Goal: Task Accomplishment & Management: Manage account settings

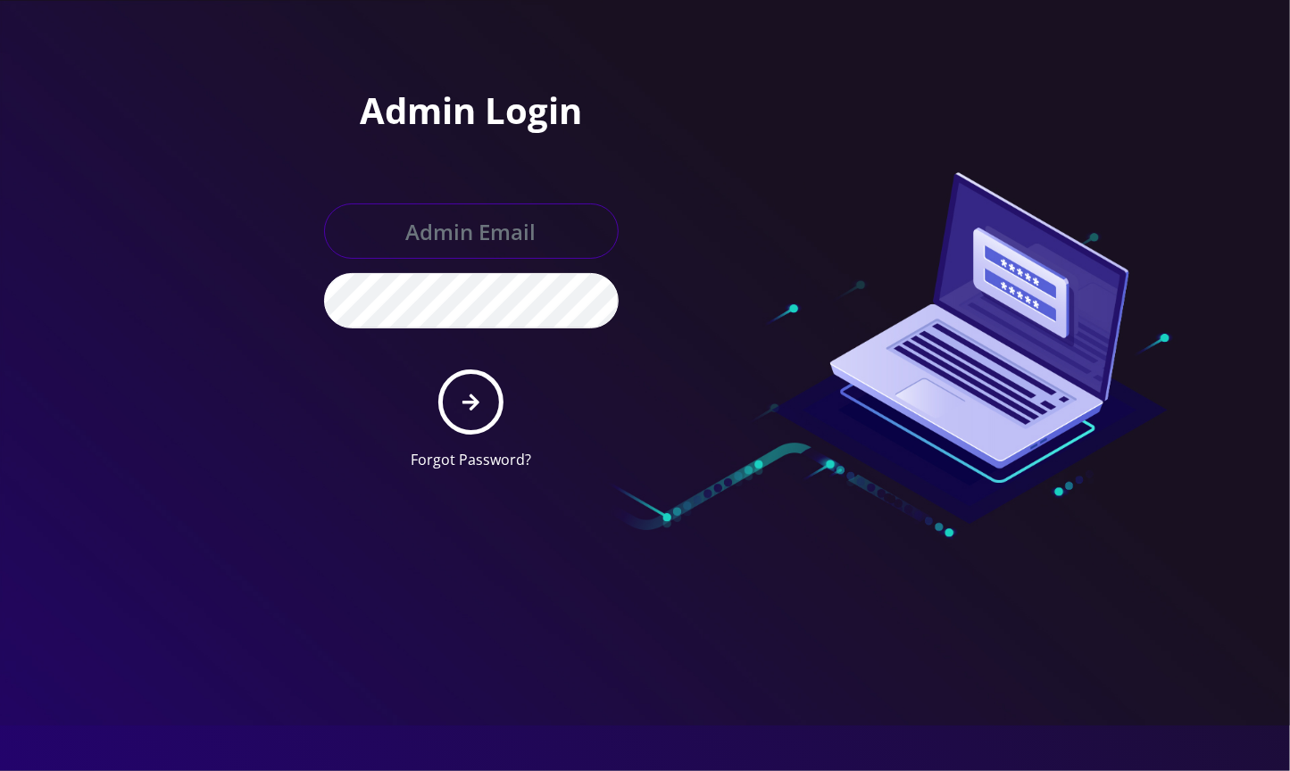
type input "[EMAIL_ADDRESS][DOMAIN_NAME]"
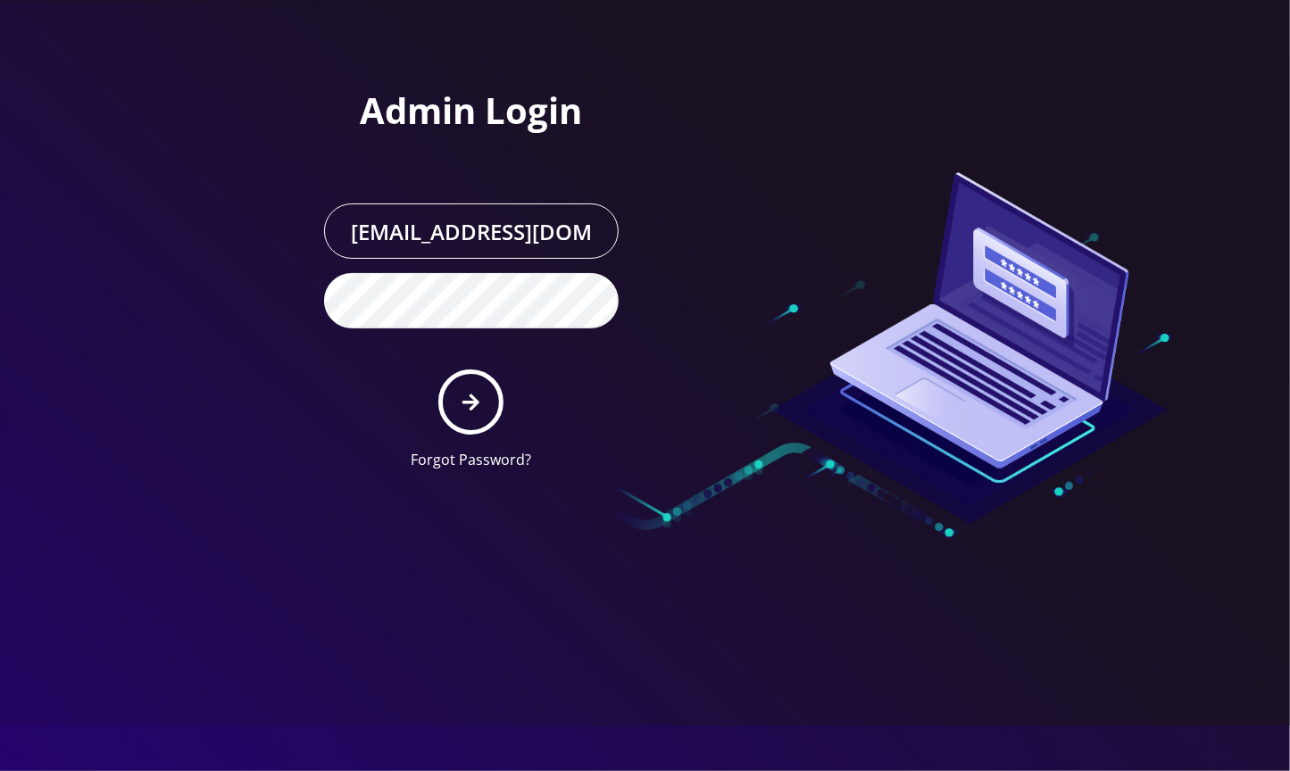
click at [421, 386] on form "angel@teltik.com Forgot Password?" at bounding box center [471, 337] width 295 height 267
click at [478, 393] on icon "submit" at bounding box center [470, 403] width 17 height 20
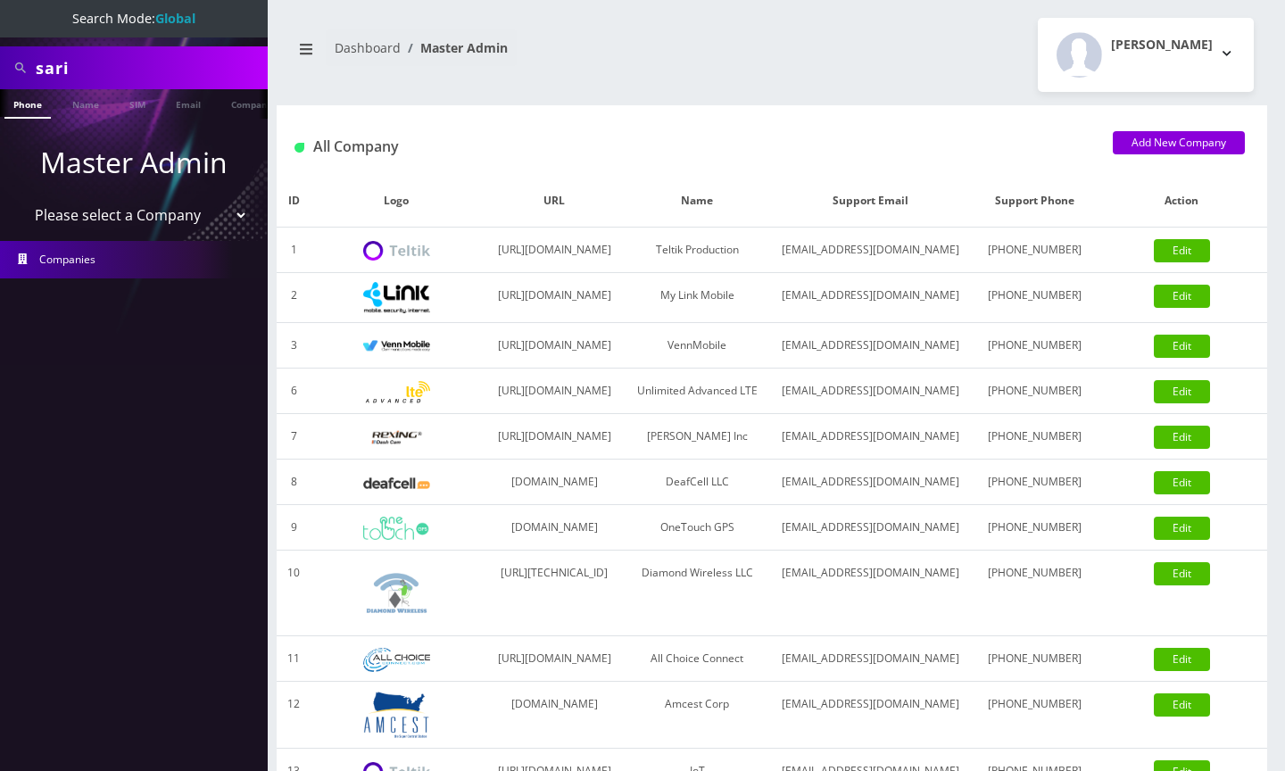
click at [112, 79] on input "sari" at bounding box center [150, 68] width 228 height 34
paste input "8455967504"
type input "8455967504"
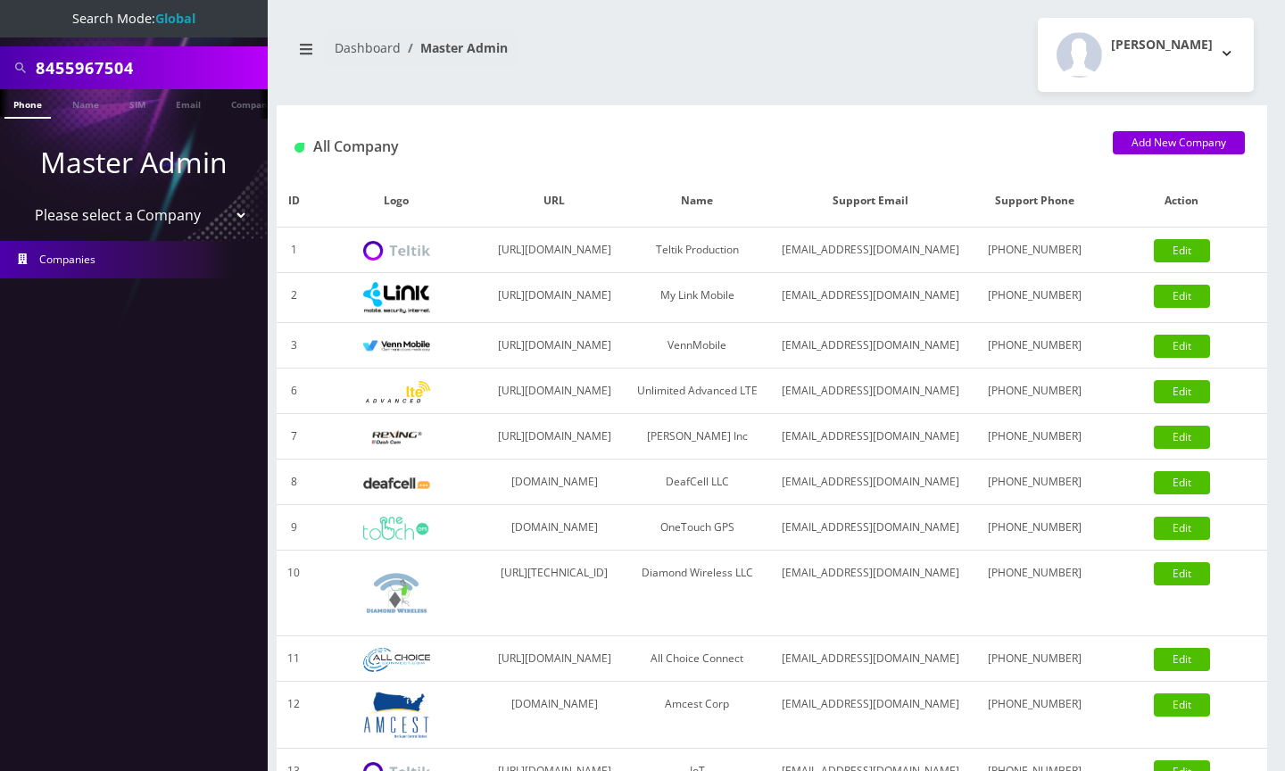
click at [21, 108] on link "Phone" at bounding box center [27, 103] width 46 height 29
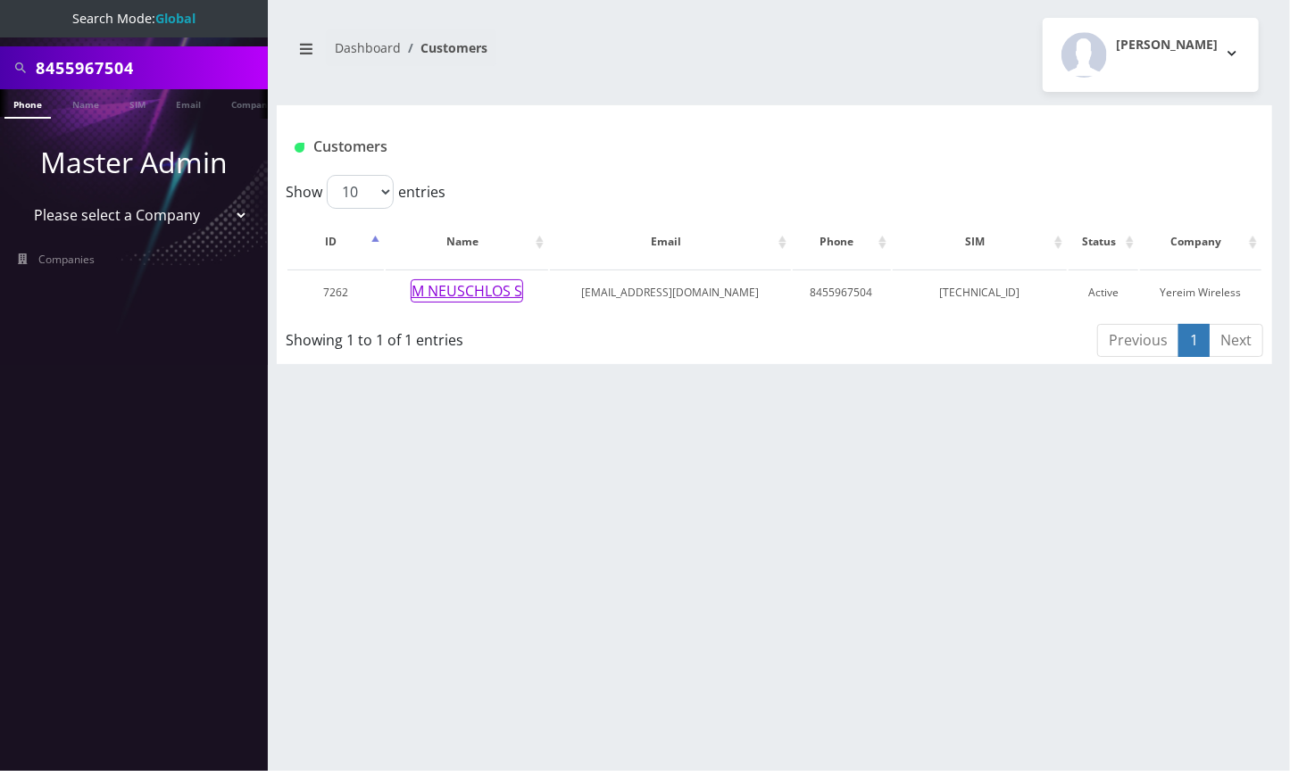
click at [472, 290] on button "M NEUSCHLOS S" at bounding box center [467, 290] width 112 height 23
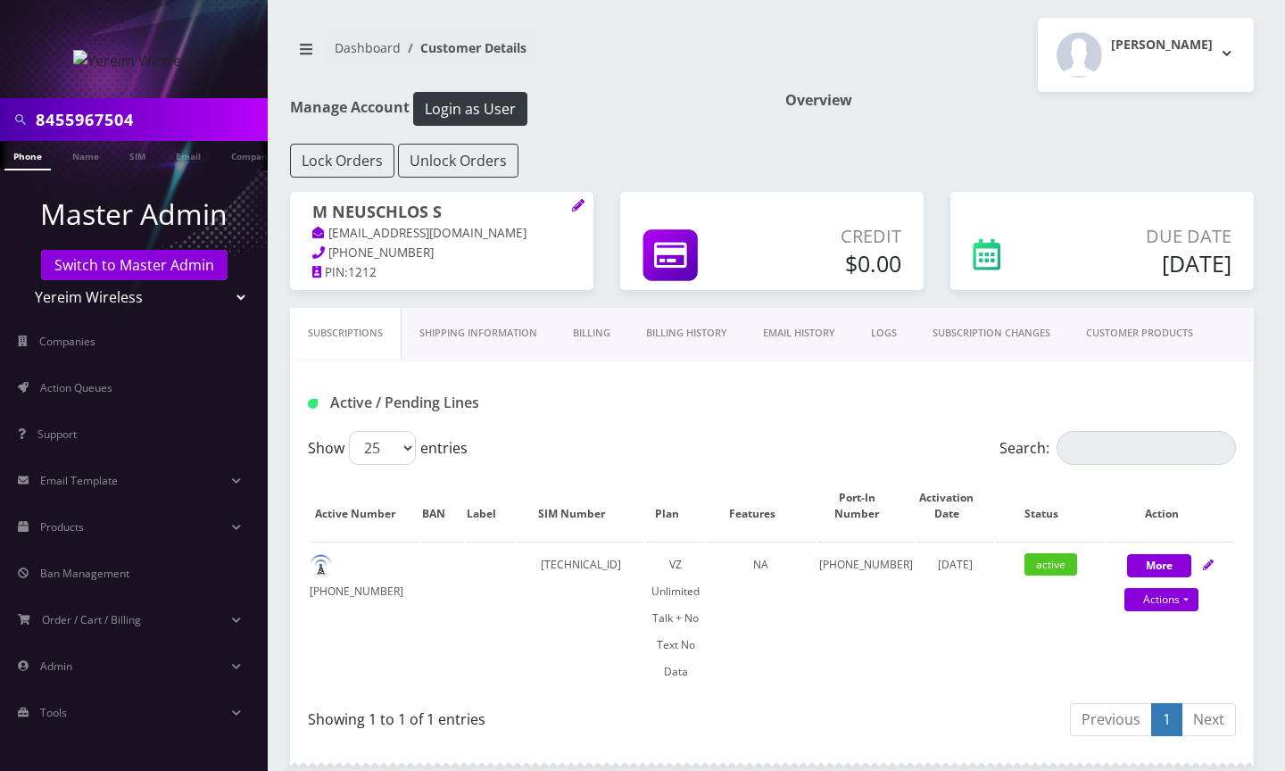
click at [702, 353] on link "Billing History" at bounding box center [686, 333] width 117 height 51
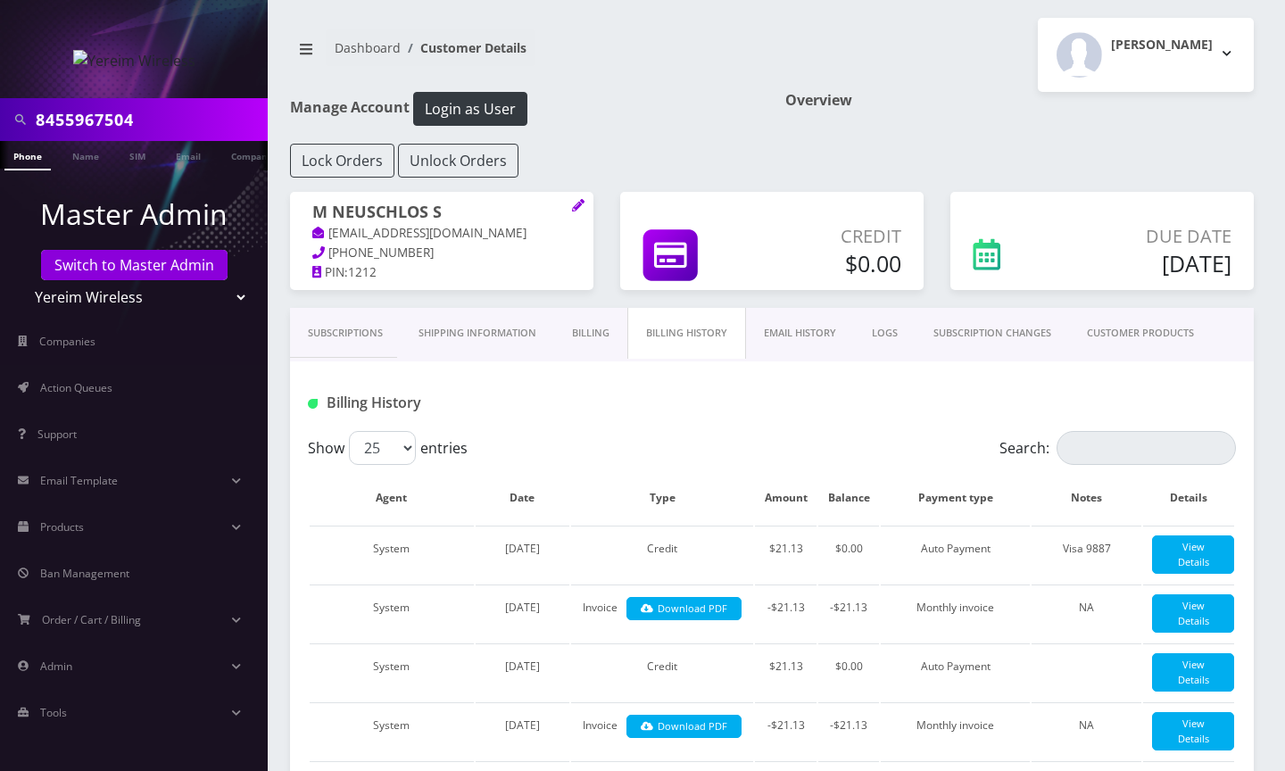
click at [359, 349] on link "Subscriptions" at bounding box center [345, 333] width 111 height 51
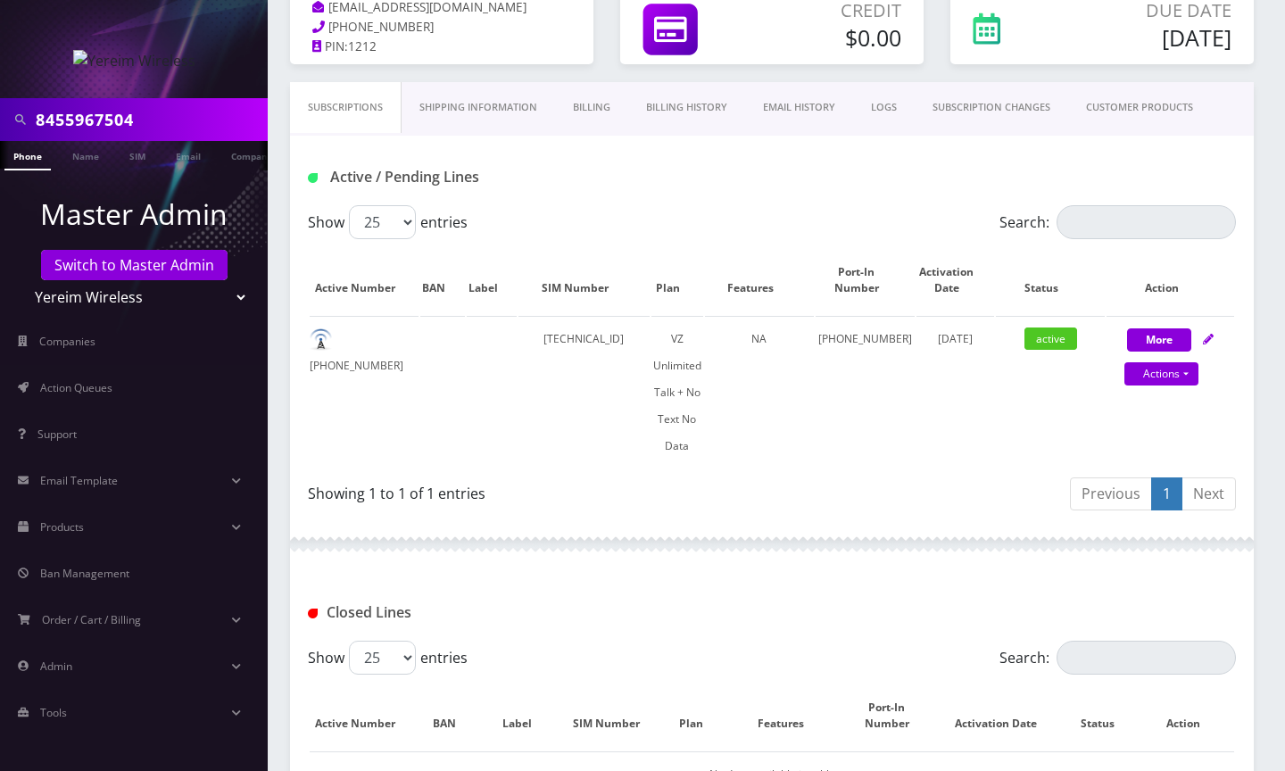
scroll to position [237, 0]
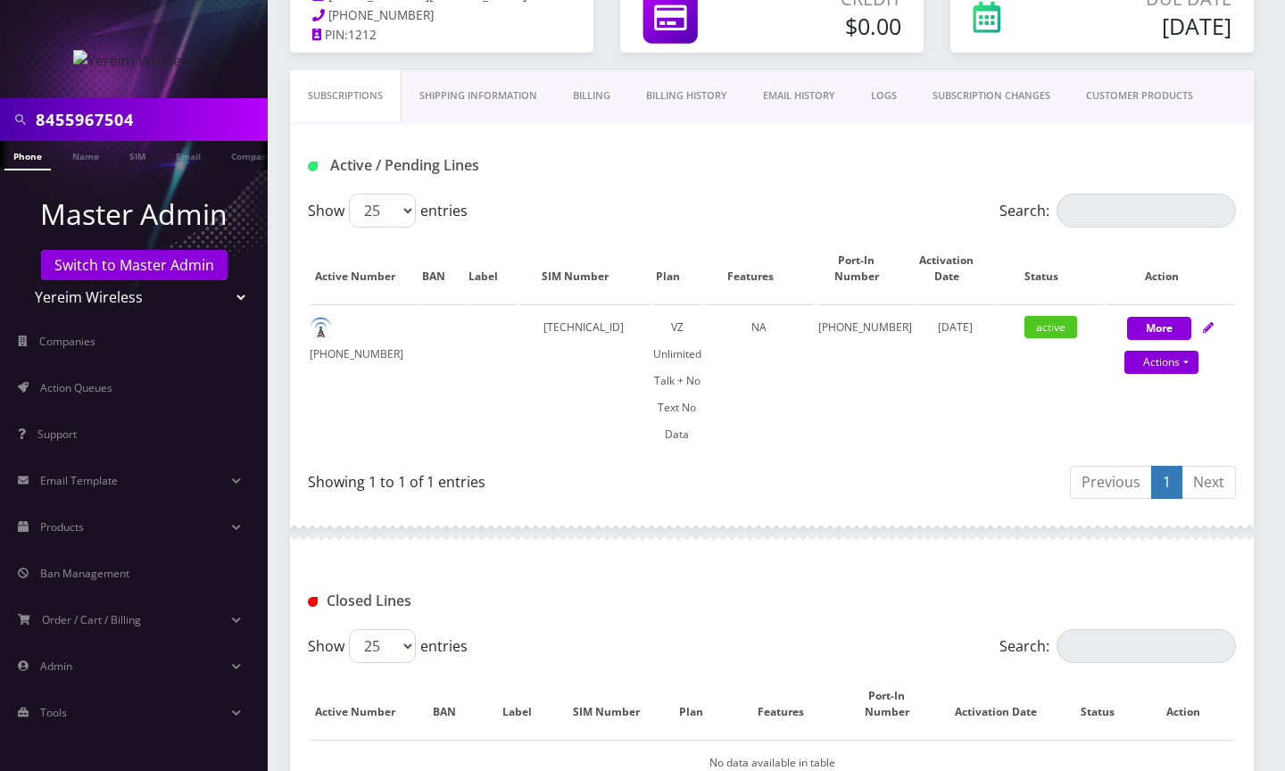
click at [1178, 582] on div "Closed Lines" at bounding box center [772, 595] width 964 height 70
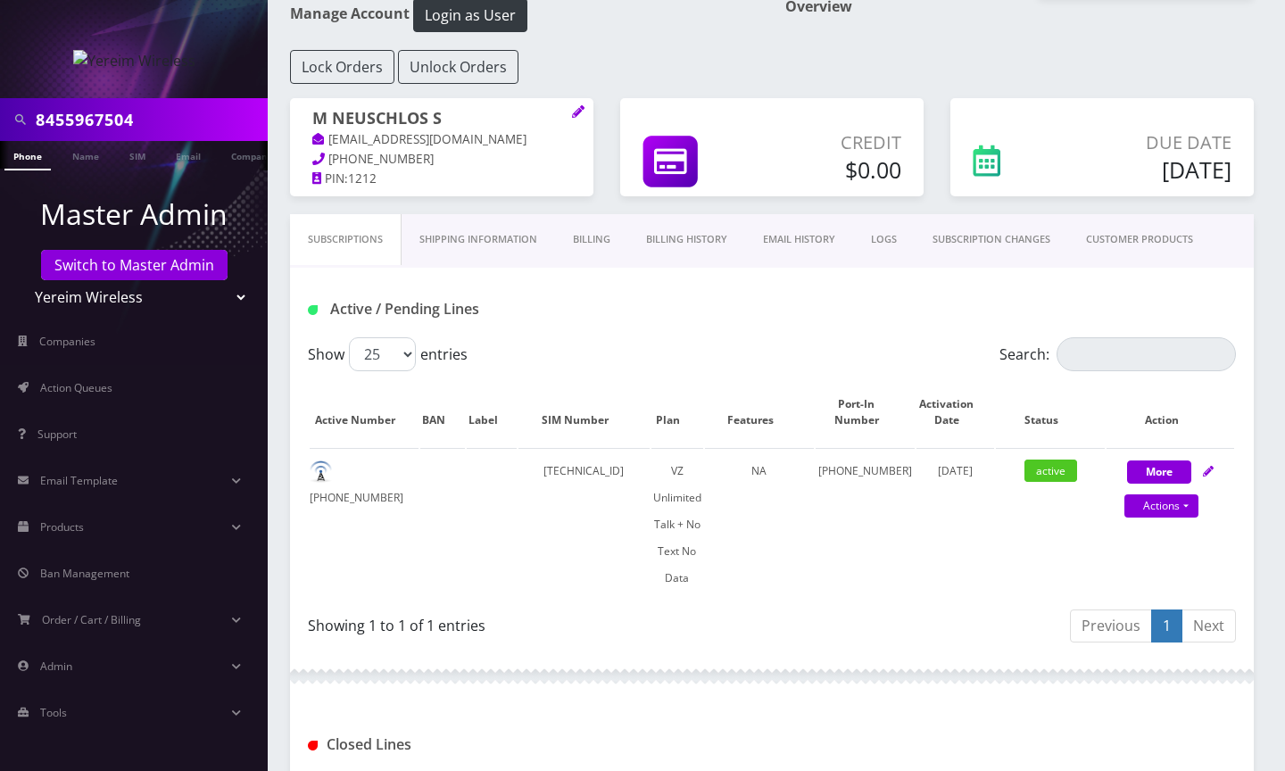
scroll to position [0, 0]
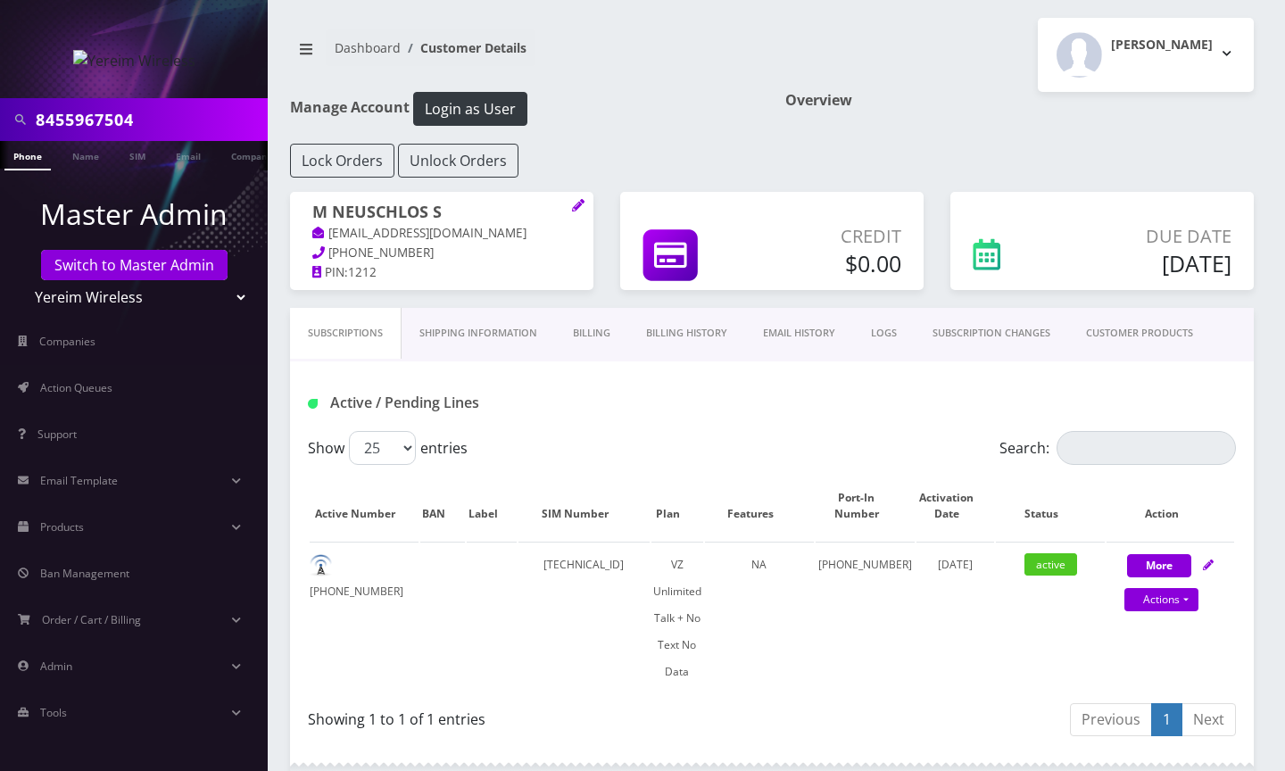
click at [719, 353] on link "Billing History" at bounding box center [686, 333] width 117 height 51
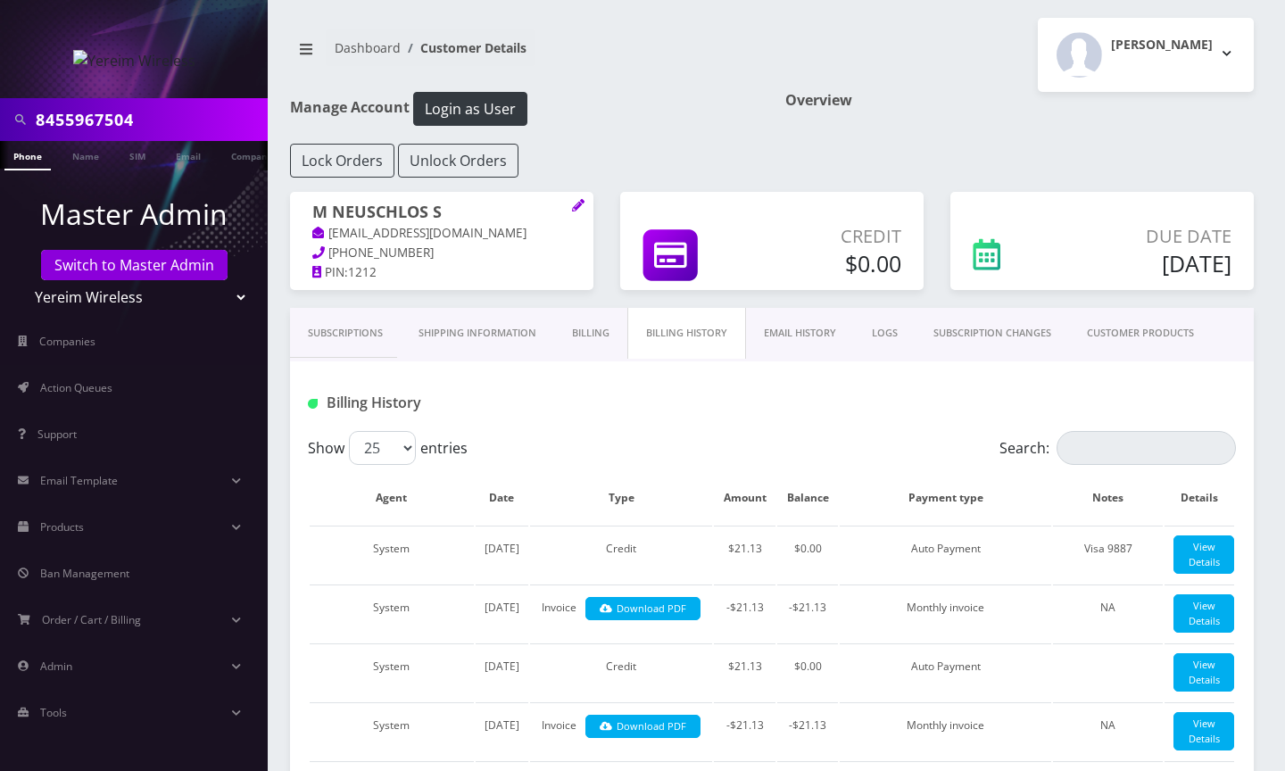
click at [358, 359] on link "Subscriptions" at bounding box center [345, 333] width 111 height 51
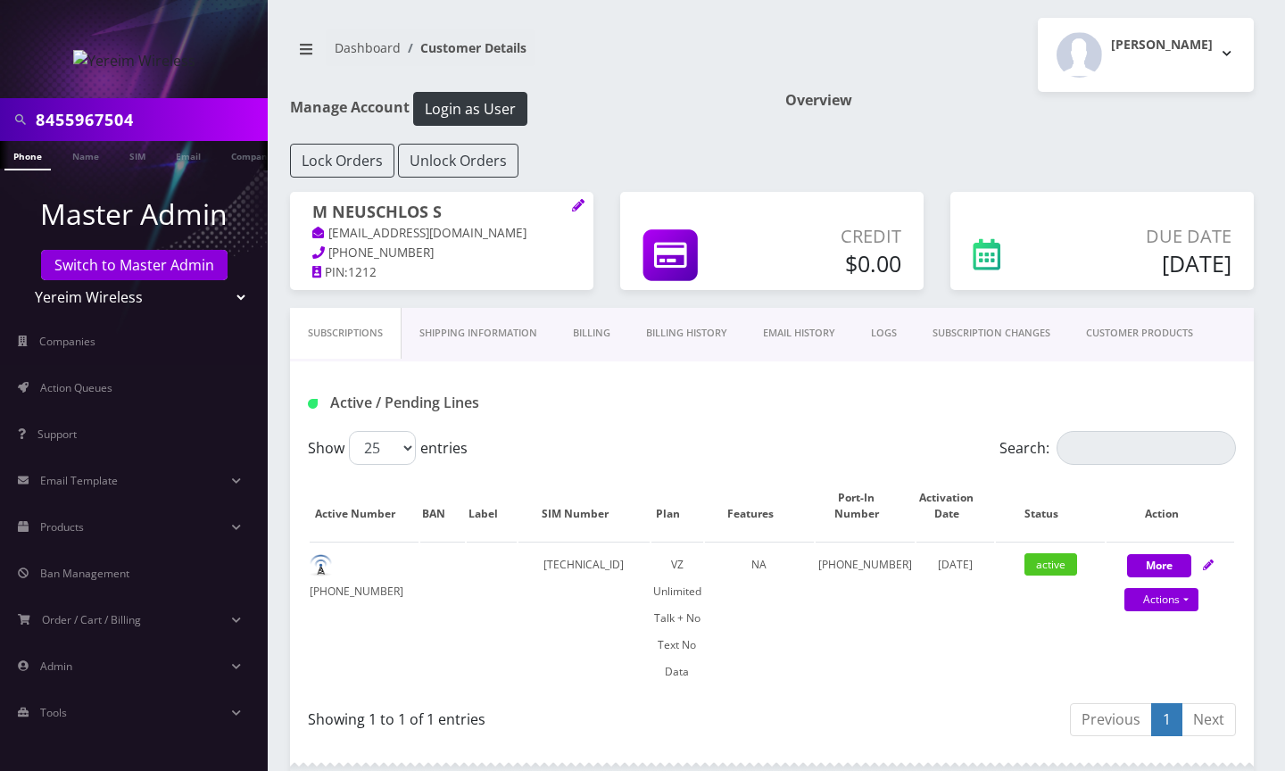
click at [701, 129] on div "Manage Account Login as User" at bounding box center [524, 118] width 495 height 52
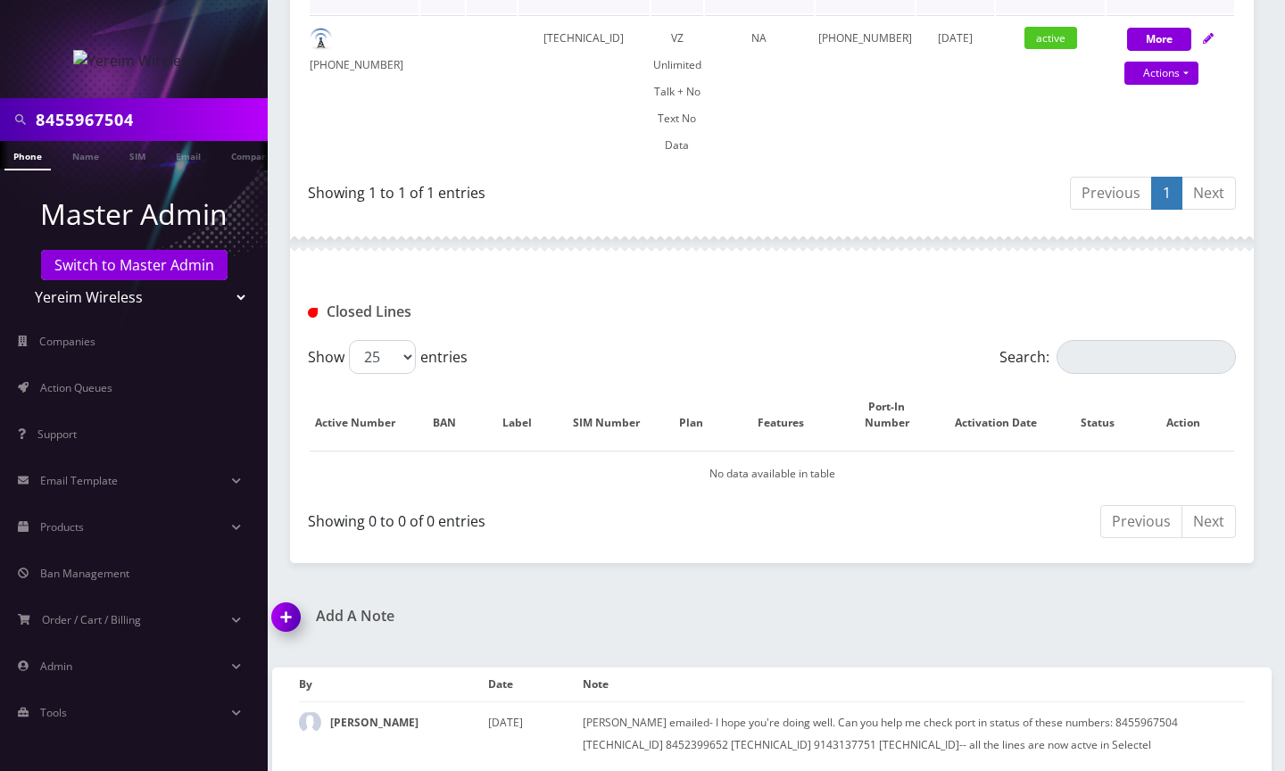
scroll to position [573, 0]
